Goal: Information Seeking & Learning: Learn about a topic

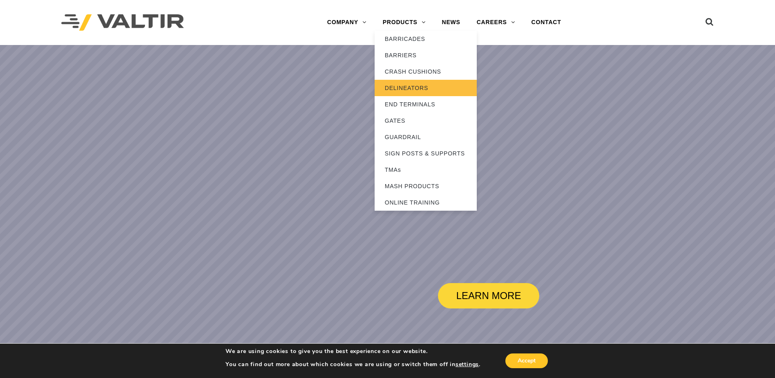
click at [411, 87] on link "DELINEATORS" at bounding box center [426, 88] width 102 height 16
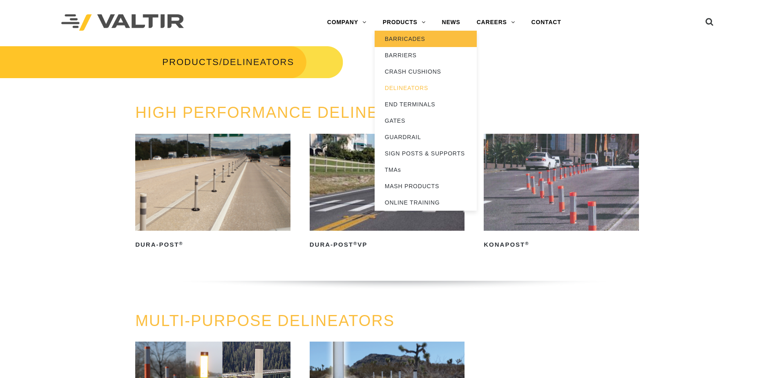
click at [417, 42] on link "BARRICADES" at bounding box center [426, 39] width 102 height 16
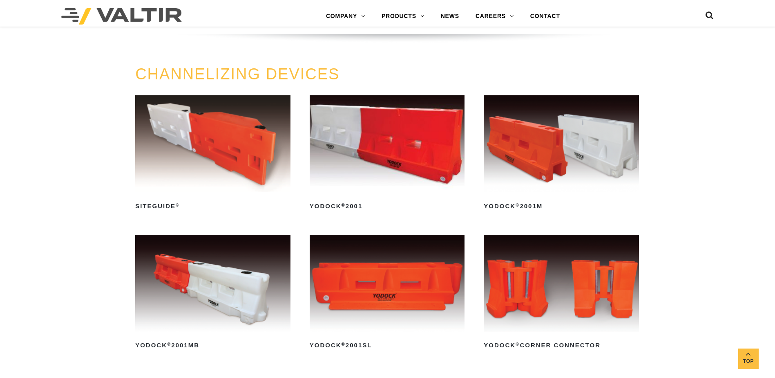
scroll to position [490, 0]
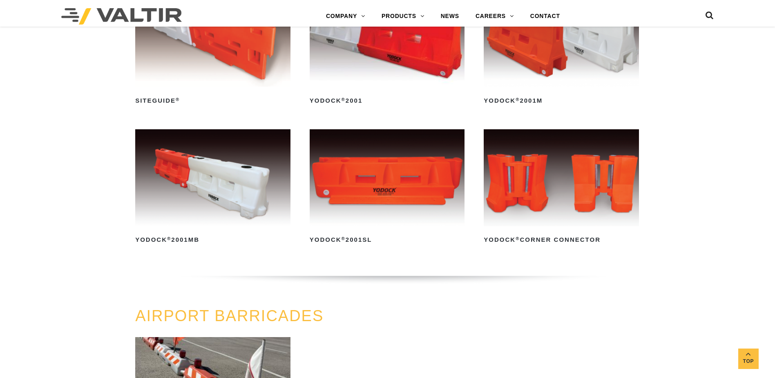
click at [541, 189] on img at bounding box center [561, 177] width 155 height 97
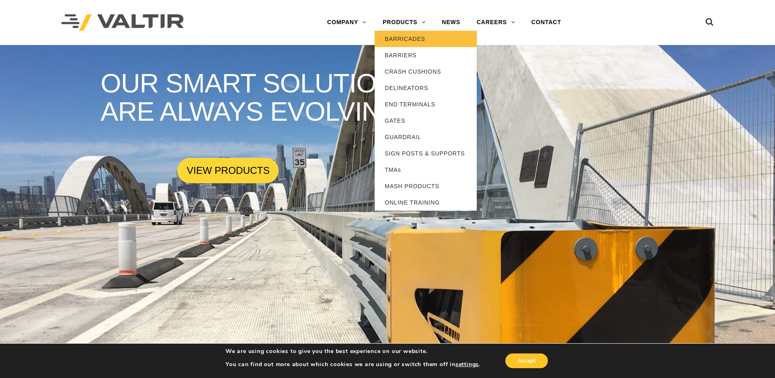
click at [413, 37] on link "BARRICADES" at bounding box center [426, 39] width 102 height 16
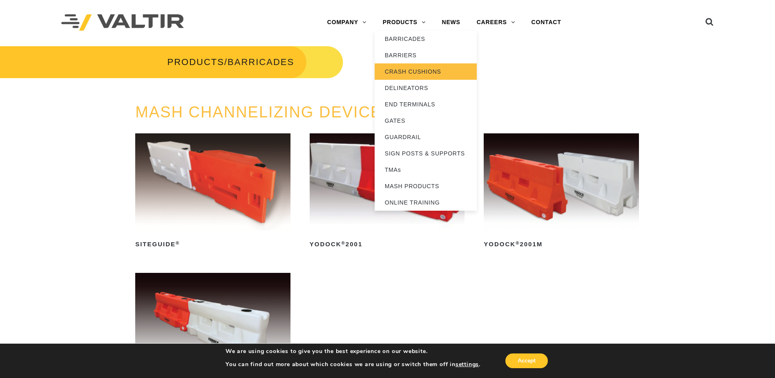
click at [408, 69] on link "CRASH CUSHIONS" at bounding box center [426, 71] width 102 height 16
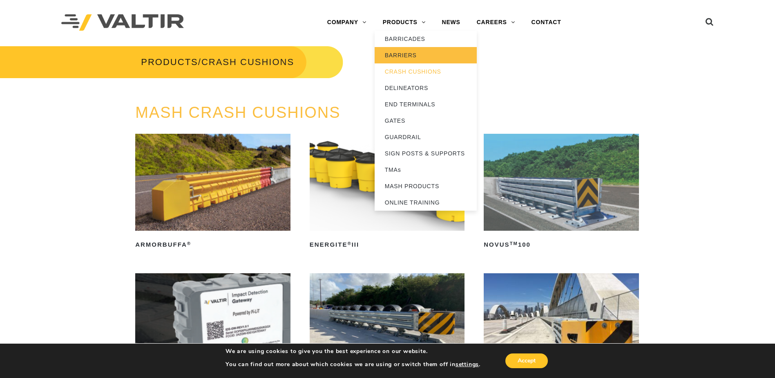
click at [400, 51] on link "BARRIERS" at bounding box center [426, 55] width 102 height 16
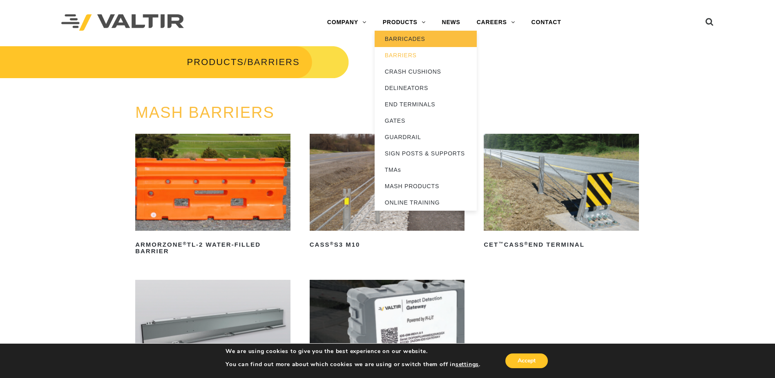
click at [406, 41] on link "BARRICADES" at bounding box center [426, 39] width 102 height 16
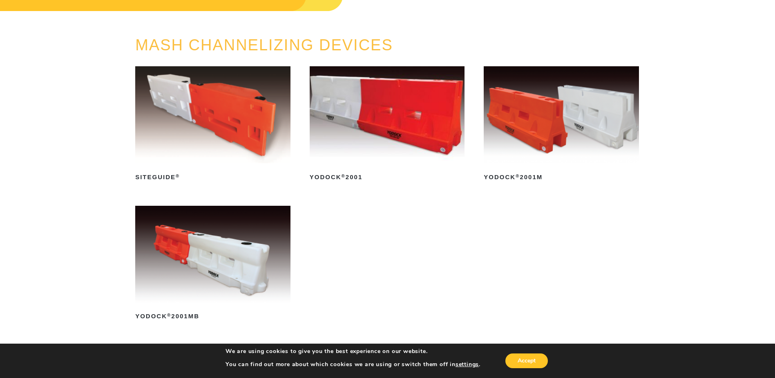
scroll to position [82, 0]
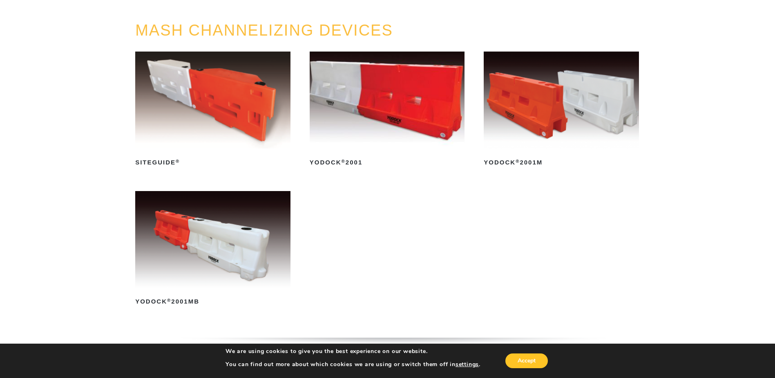
click at [228, 247] on img at bounding box center [212, 239] width 155 height 97
